Goal: Information Seeking & Learning: Find specific page/section

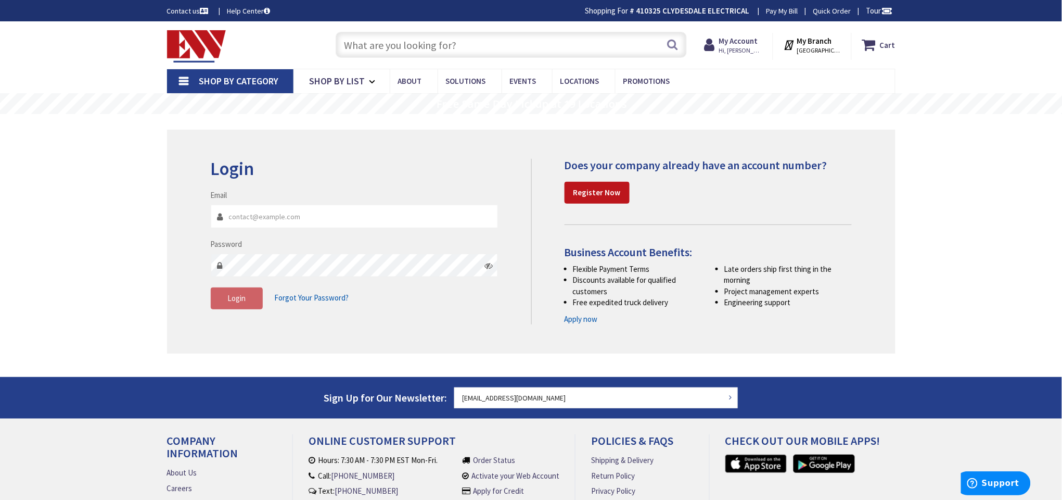
type input "[EMAIL_ADDRESS][DOMAIN_NAME]"
click at [264, 80] on span "Shop By Category" at bounding box center [239, 81] width 80 height 12
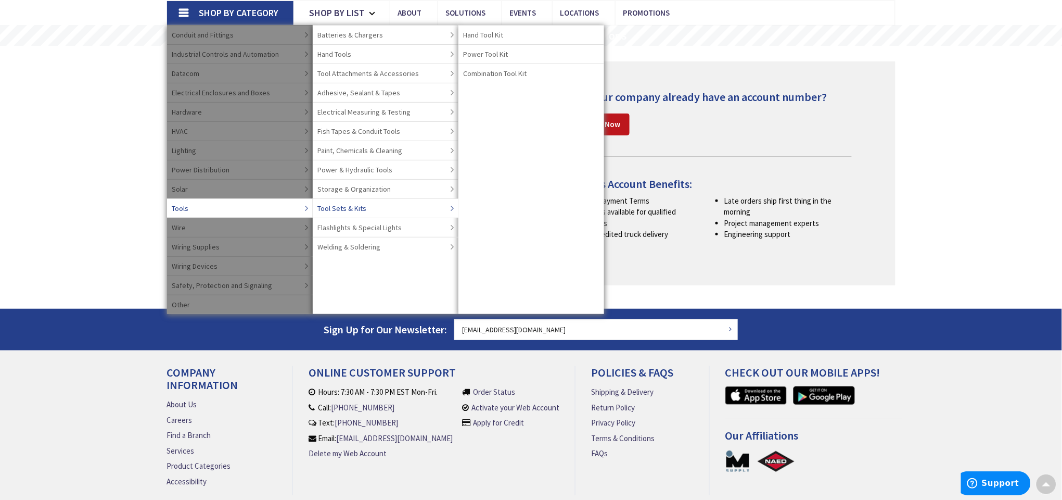
scroll to position [42, 0]
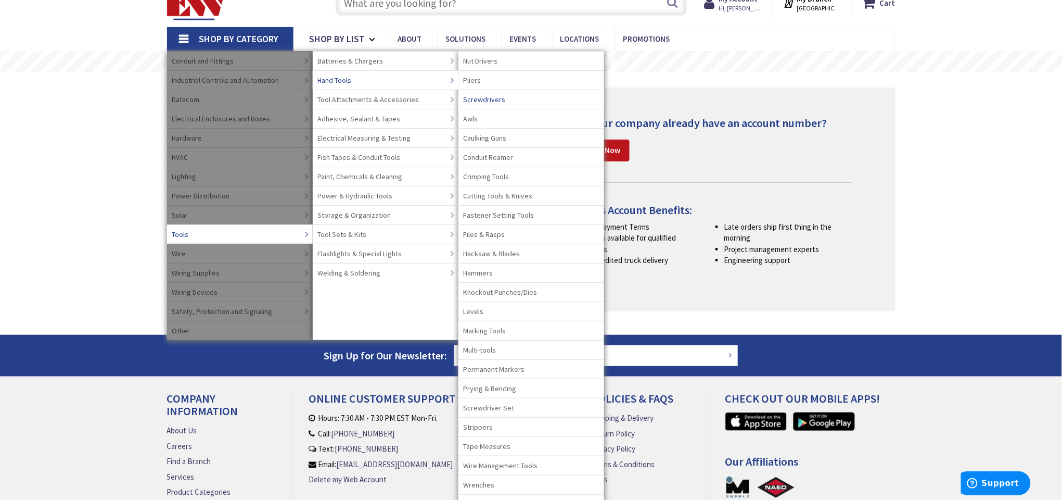
click at [407, 75] on link "Hand Tools" at bounding box center [386, 79] width 146 height 19
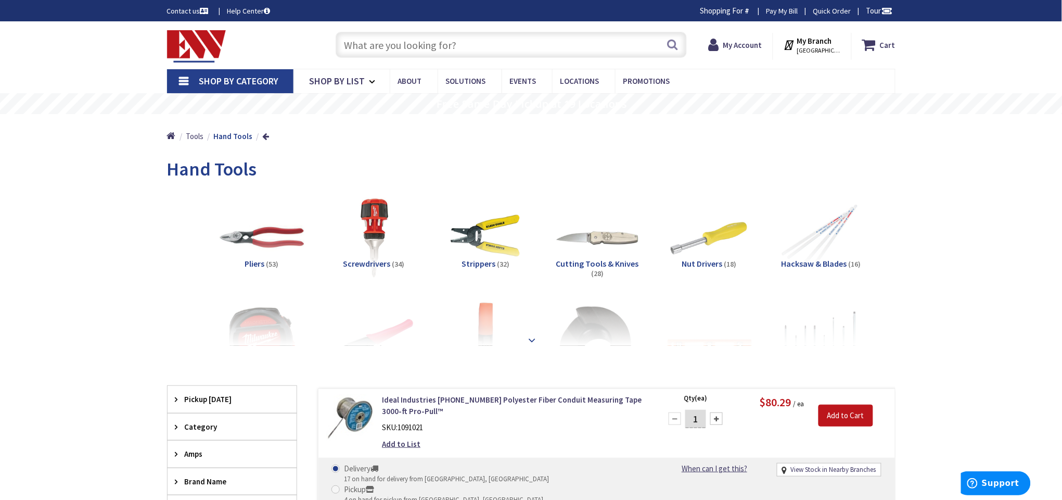
click at [536, 339] on strong at bounding box center [532, 334] width 12 height 11
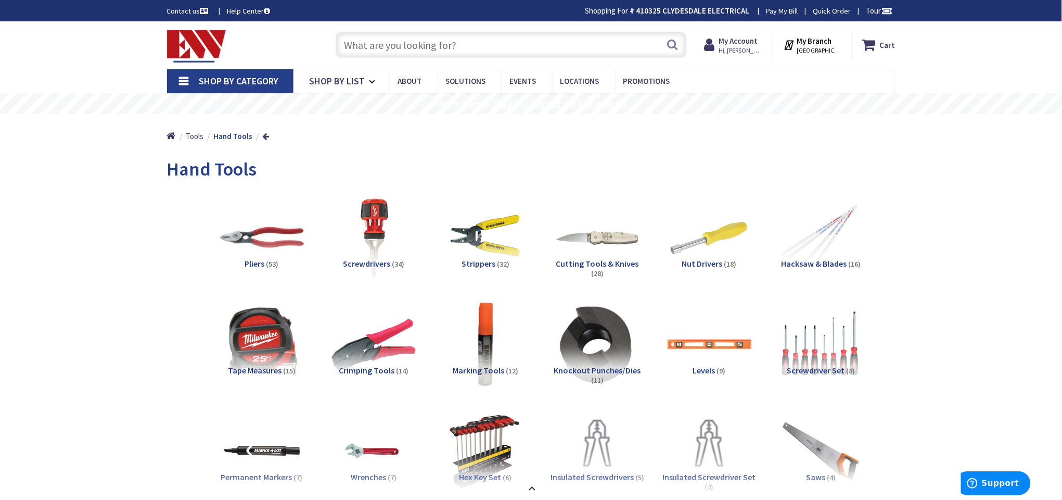
click at [417, 48] on input "text" at bounding box center [511, 45] width 351 height 26
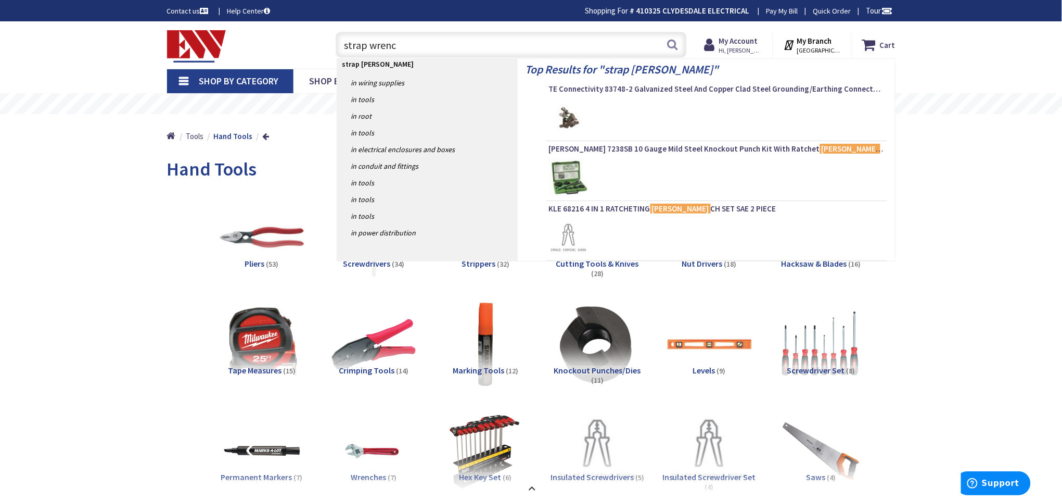
type input "strap wrench"
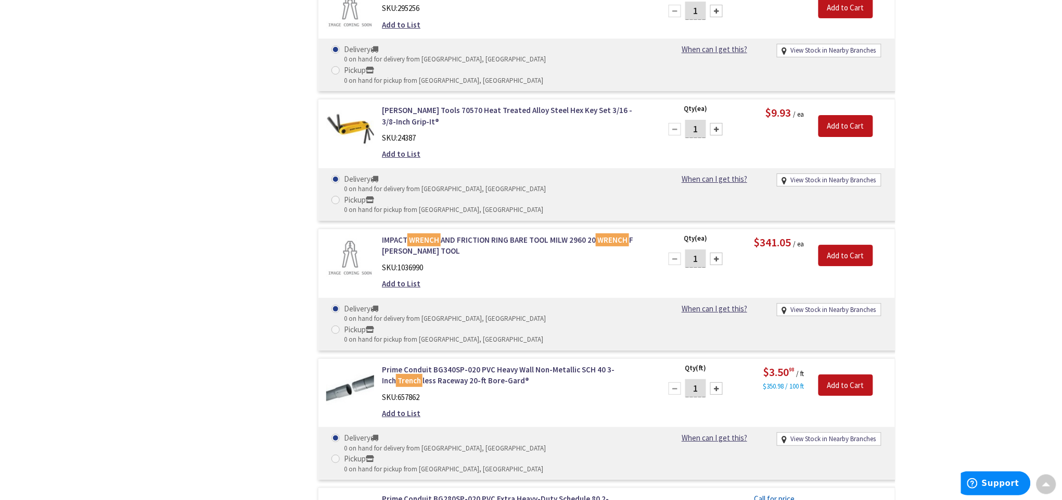
scroll to position [2576, 0]
